Goal: Find specific page/section: Find specific page/section

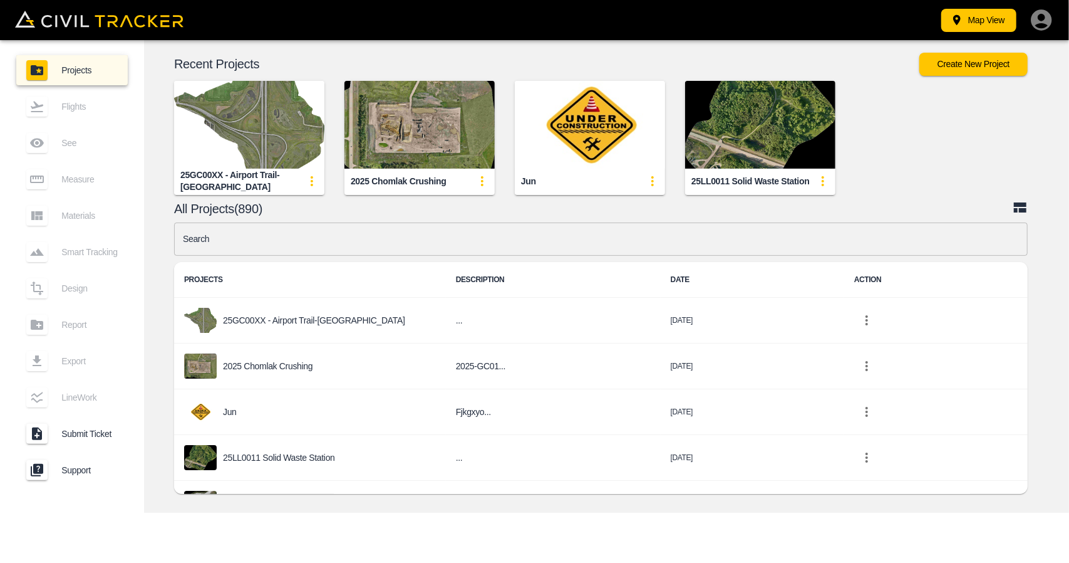
click at [284, 122] on img "button" at bounding box center [249, 125] width 150 height 88
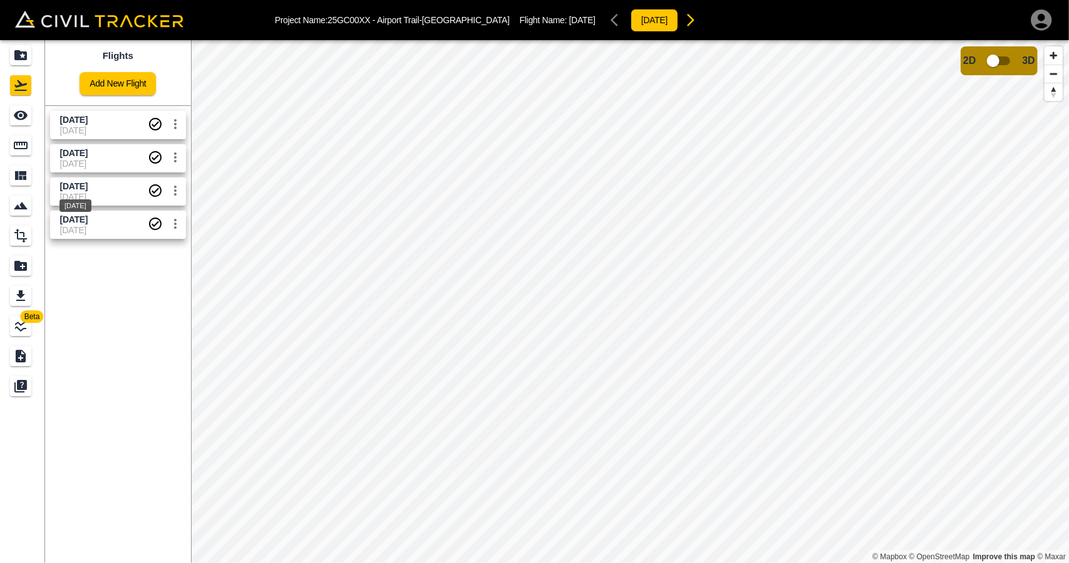
click at [88, 186] on span "[DATE]" at bounding box center [74, 186] width 28 height 10
click at [16, 107] on div "See" at bounding box center [20, 115] width 21 height 20
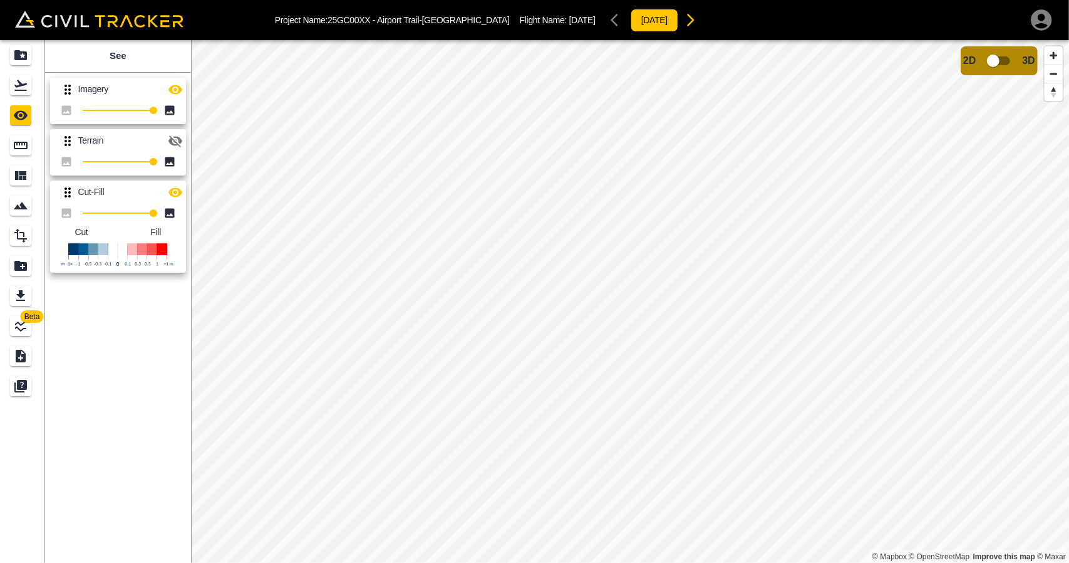
click at [173, 85] on icon "button" at bounding box center [176, 89] width 14 height 9
click at [175, 143] on icon "button" at bounding box center [175, 140] width 15 height 15
click at [175, 181] on button "button" at bounding box center [175, 192] width 25 height 25
click at [172, 88] on icon "button" at bounding box center [176, 90] width 14 height 12
